Goal: Task Accomplishment & Management: Use online tool/utility

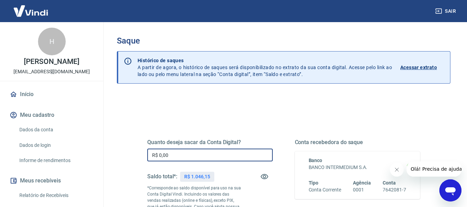
click at [194, 156] on input "R$ 0,00" at bounding box center [210, 155] width 126 height 13
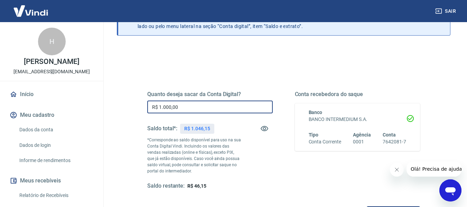
scroll to position [48, 0]
type input "R$ 1.000,00"
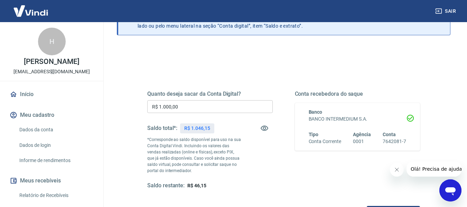
click at [394, 174] on button "Fechar mensagem da empresa" at bounding box center [397, 170] width 14 height 14
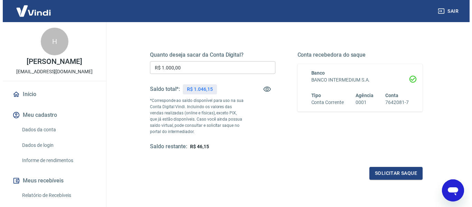
scroll to position [88, 0]
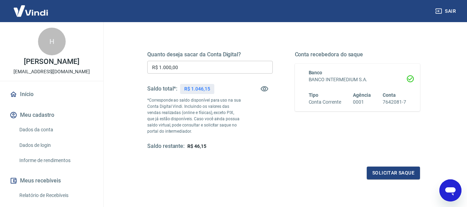
click at [383, 165] on div "Quanto deseja sacar da Conta Digital? R$ 1.000,00 ​ Saldo total*: R$ 1.046,15 *…" at bounding box center [283, 107] width 273 height 145
click at [383, 178] on button "Solicitar saque" at bounding box center [393, 173] width 53 height 13
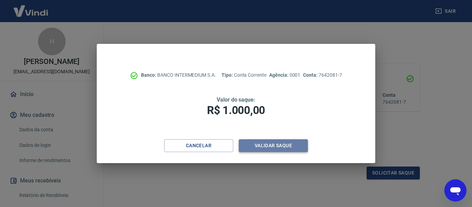
click at [262, 141] on button "Validar saque" at bounding box center [273, 145] width 69 height 13
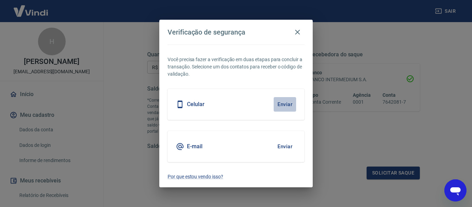
click at [284, 105] on button "Enviar" at bounding box center [285, 104] width 22 height 15
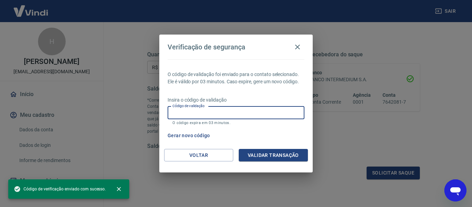
click at [229, 112] on input "Código de validação" at bounding box center [236, 113] width 137 height 13
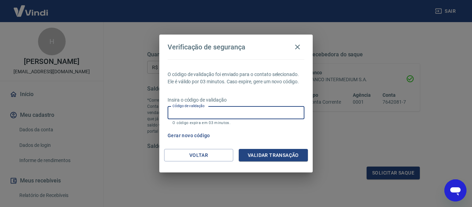
click at [229, 112] on input "Código de validação" at bounding box center [236, 113] width 137 height 13
drag, startPoint x: 229, startPoint y: 112, endPoint x: 256, endPoint y: 125, distance: 30.2
click at [256, 125] on div "Código de validação Código de validação O código expira em 03 minutos." at bounding box center [236, 116] width 137 height 19
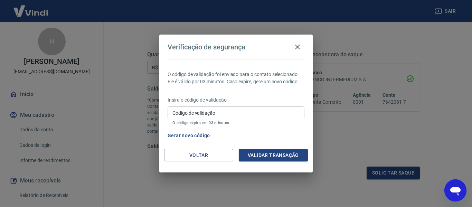
click at [261, 126] on div "Insira o código de validação Código de validação Código de validação O código e…" at bounding box center [236, 111] width 137 height 30
click at [203, 136] on button "Gerar novo código" at bounding box center [189, 135] width 48 height 13
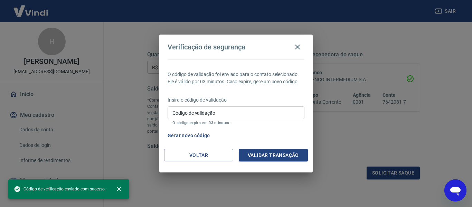
click at [227, 119] on input "Código de validação" at bounding box center [236, 113] width 137 height 13
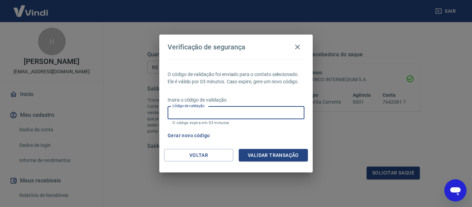
click at [222, 110] on input "Código de validação" at bounding box center [236, 113] width 137 height 13
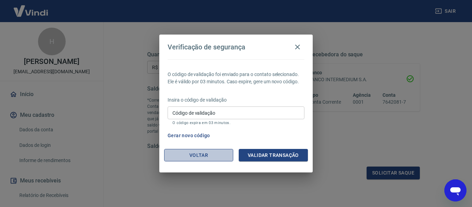
click at [173, 160] on button "Voltar" at bounding box center [198, 155] width 69 height 13
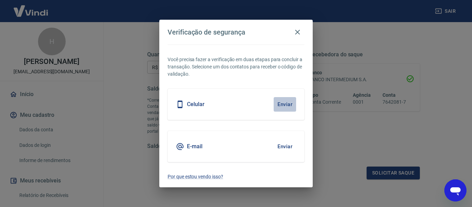
click at [281, 105] on button "Enviar" at bounding box center [285, 104] width 22 height 15
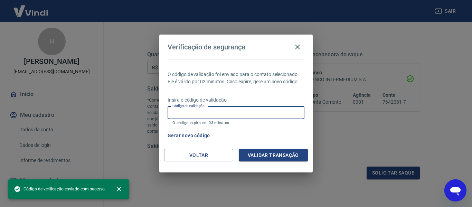
click at [266, 111] on input "Código de validação" at bounding box center [236, 113] width 137 height 13
